Goal: Transaction & Acquisition: Obtain resource

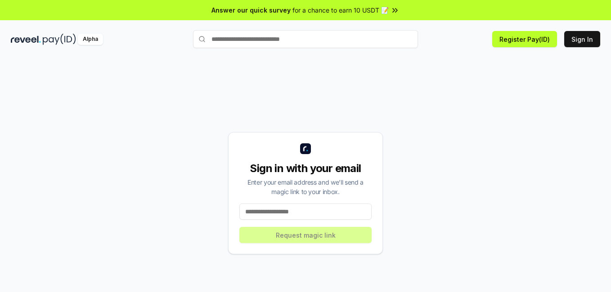
click at [279, 211] on input at bounding box center [305, 212] width 132 height 16
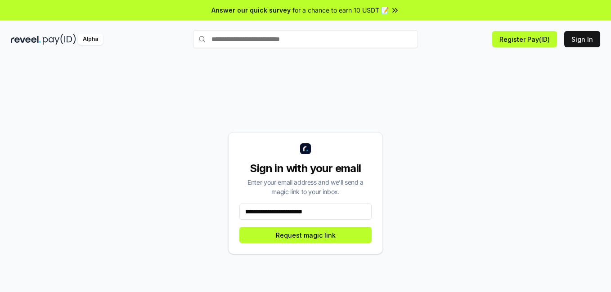
type input "**********"
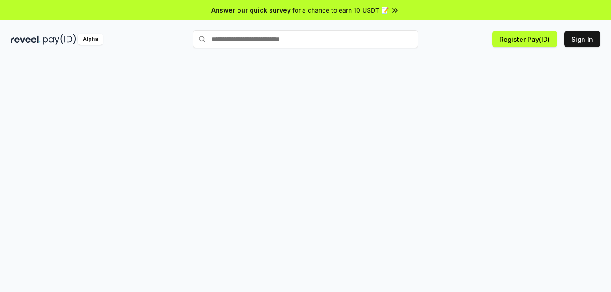
drag, startPoint x: 611, startPoint y: 22, endPoint x: 611, endPoint y: 74, distance: 52.6
drag, startPoint x: 611, startPoint y: 74, endPoint x: 97, endPoint y: 40, distance: 515.0
click at [97, 40] on div "Alpha" at bounding box center [90, 39] width 25 height 11
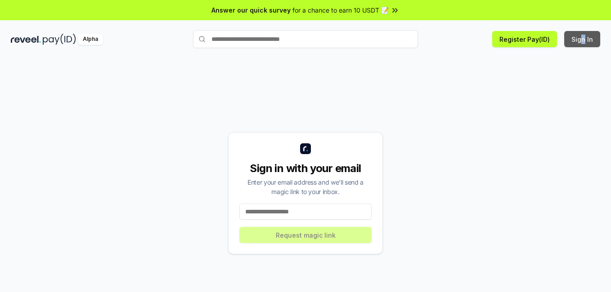
drag, startPoint x: 582, startPoint y: 30, endPoint x: 585, endPoint y: 45, distance: 15.1
click at [585, 45] on div "Alpha Register Pay(ID) Sign In" at bounding box center [305, 38] width 611 height 23
click at [585, 45] on button "Sign In" at bounding box center [582, 39] width 36 height 16
click at [396, 13] on icon at bounding box center [395, 10] width 9 height 9
